Goal: Task Accomplishment & Management: Manage account settings

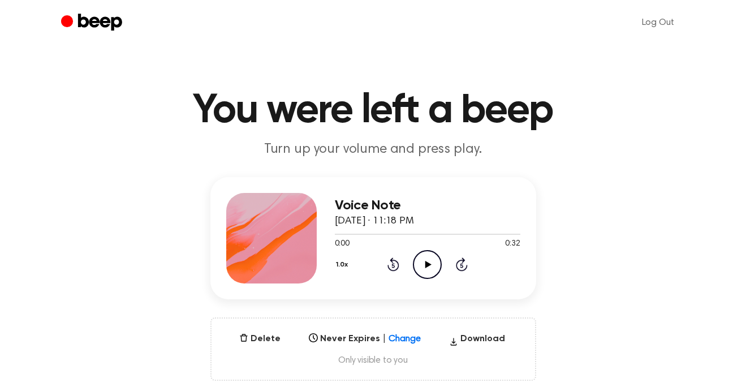
click at [420, 257] on icon "Play Audio" at bounding box center [427, 264] width 29 height 29
drag, startPoint x: 362, startPoint y: 234, endPoint x: 320, endPoint y: 235, distance: 41.9
click at [320, 235] on div "Voice Note August 24, 2025 · 11:18 PM 0:06 0:32 Your browser does not support t…" at bounding box center [373, 238] width 326 height 122
click at [465, 187] on div "Voice Note August 24, 2025 · 11:18 PM 0:07 0:32 Your browser does not support t…" at bounding box center [373, 238] width 326 height 122
click at [264, 333] on button "Delete" at bounding box center [260, 339] width 50 height 14
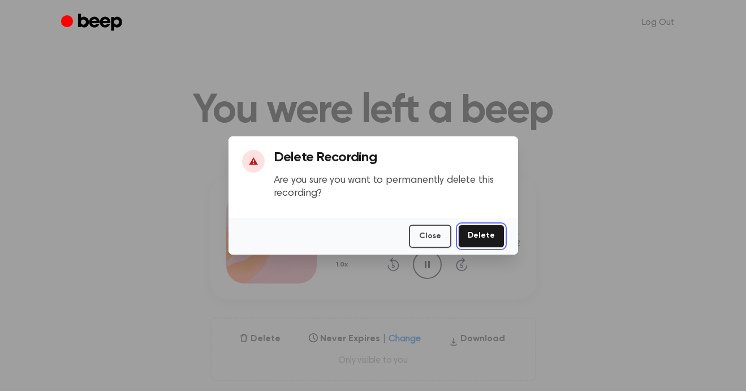
click at [487, 230] on button "Delete" at bounding box center [481, 235] width 46 height 23
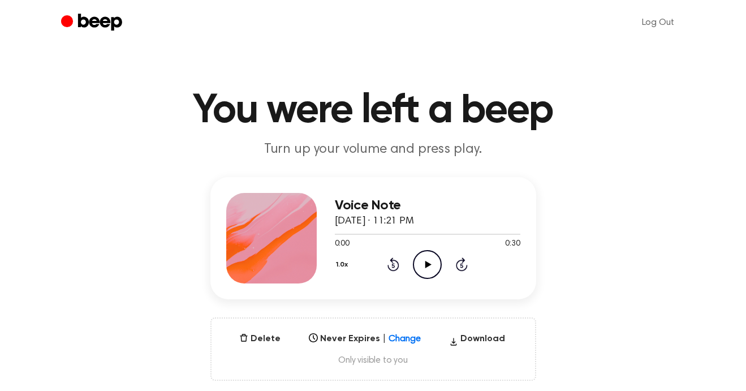
click at [433, 260] on icon "Play Audio" at bounding box center [427, 264] width 29 height 29
